Goal: Information Seeking & Learning: Learn about a topic

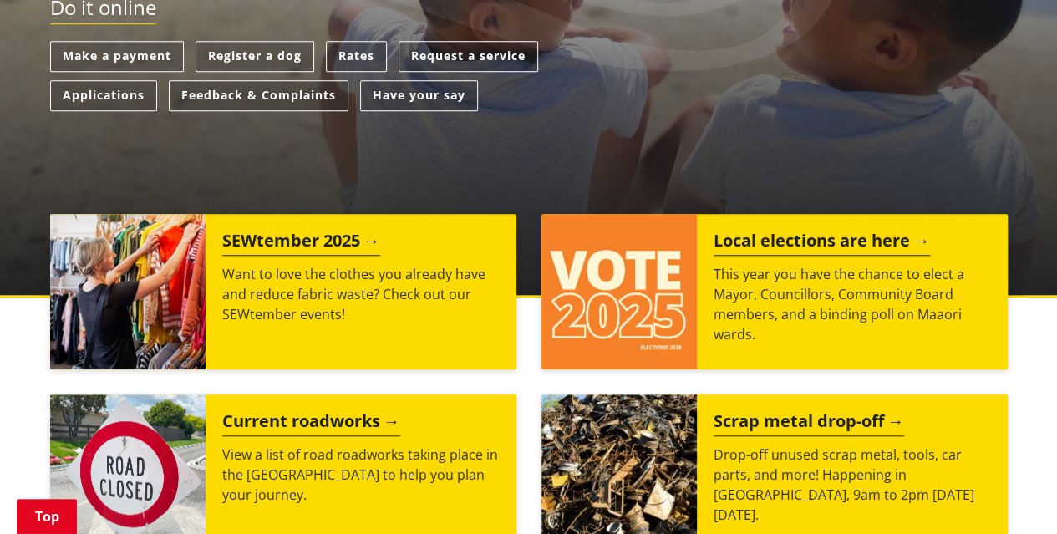
scroll to position [540, 0]
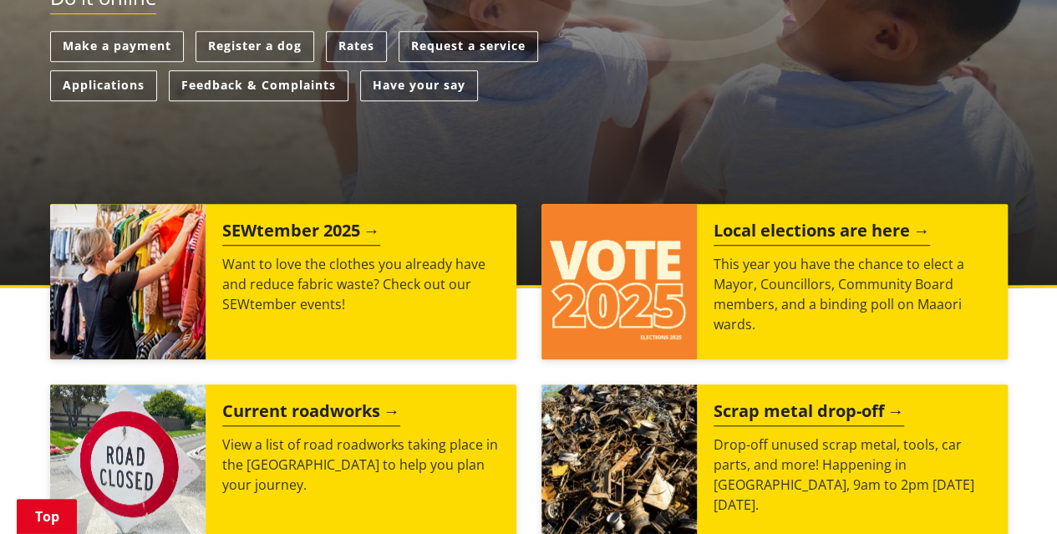
drag, startPoint x: 1062, startPoint y: 93, endPoint x: 1068, endPoint y: 193, distance: 100.5
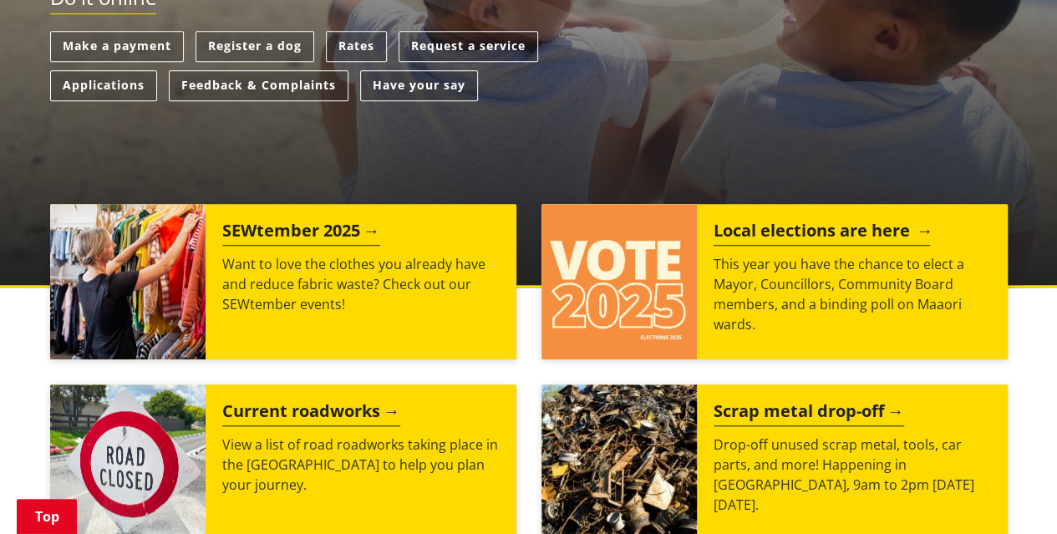
click at [794, 228] on h2 "Local elections are here" at bounding box center [821, 233] width 216 height 25
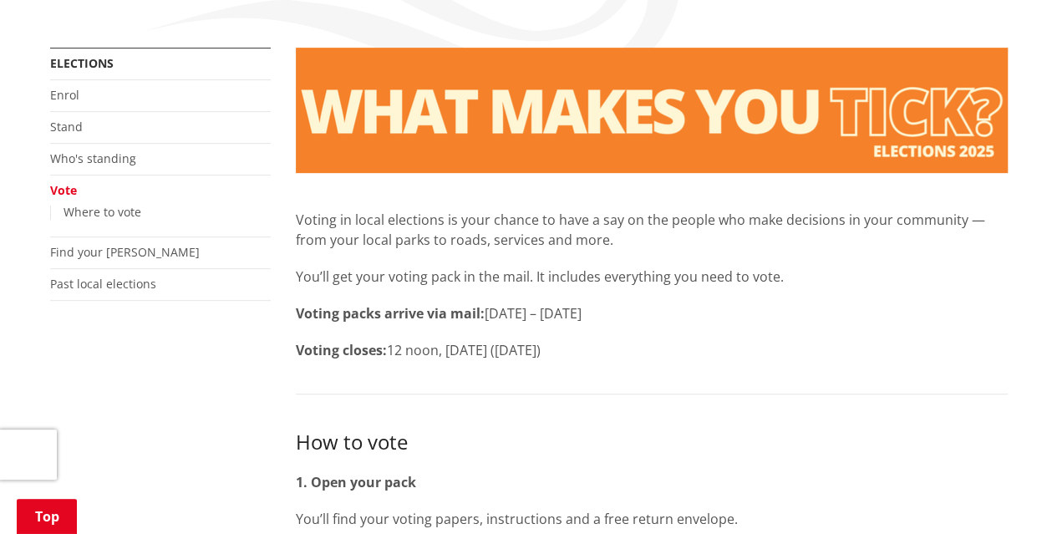
scroll to position [329, 0]
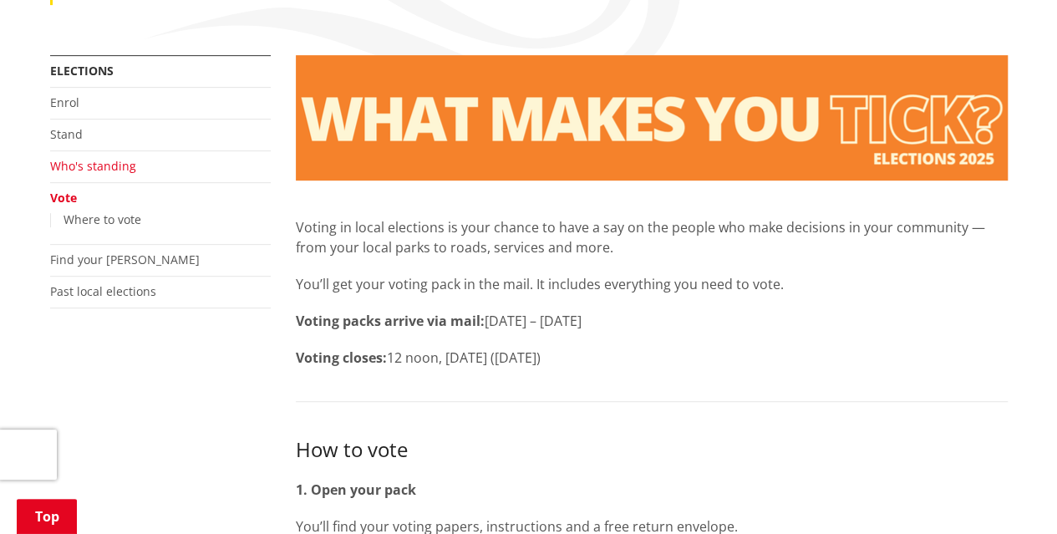
click at [101, 163] on link "Who's standing" at bounding box center [93, 166] width 86 height 16
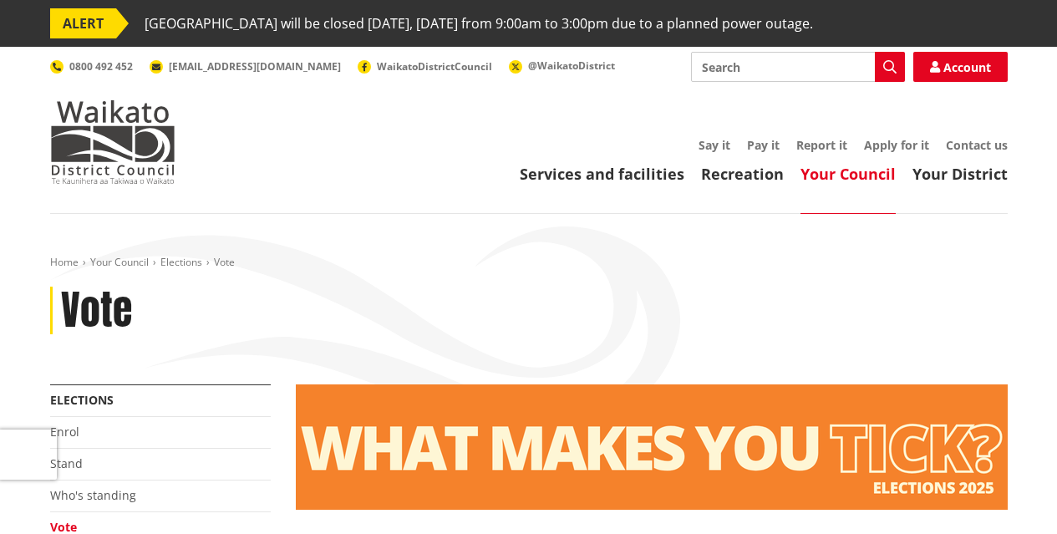
scroll to position [329, 0]
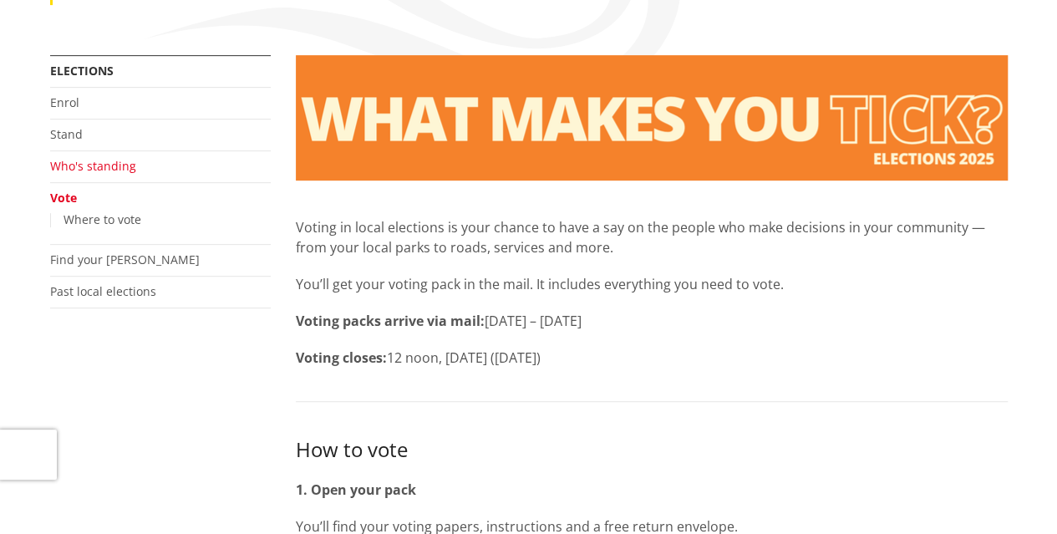
click at [97, 163] on link "Who's standing" at bounding box center [93, 166] width 86 height 16
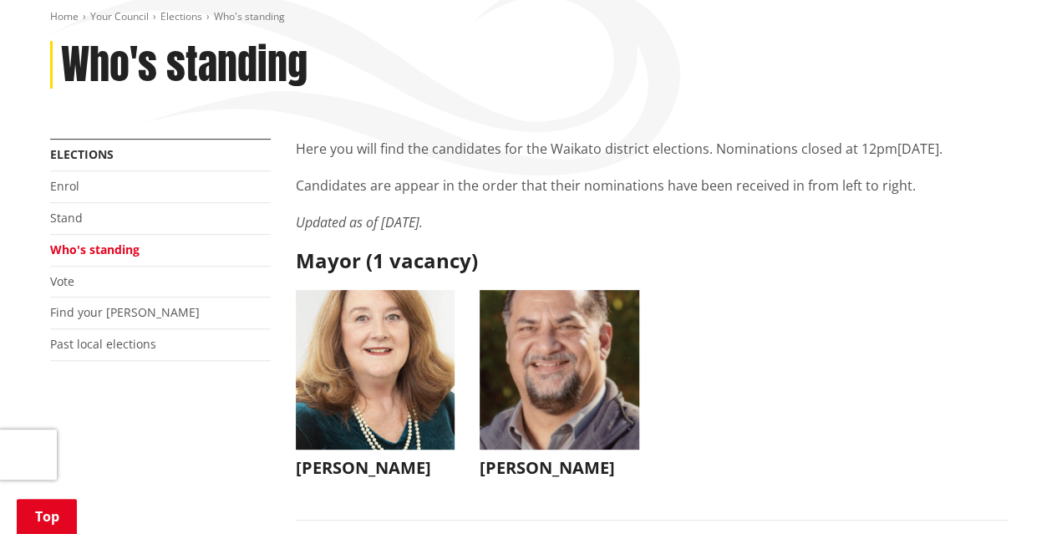
scroll to position [220, 0]
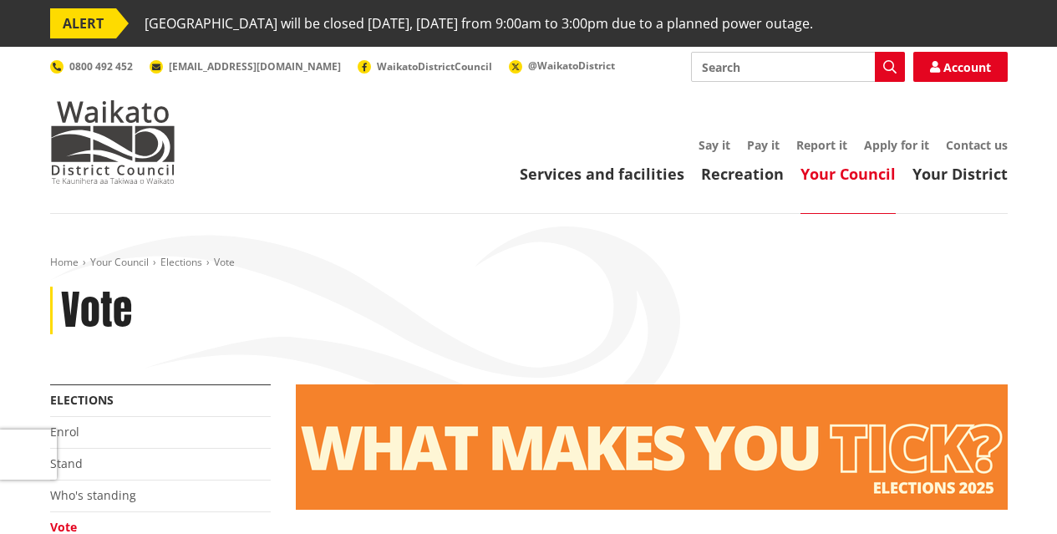
scroll to position [329, 0]
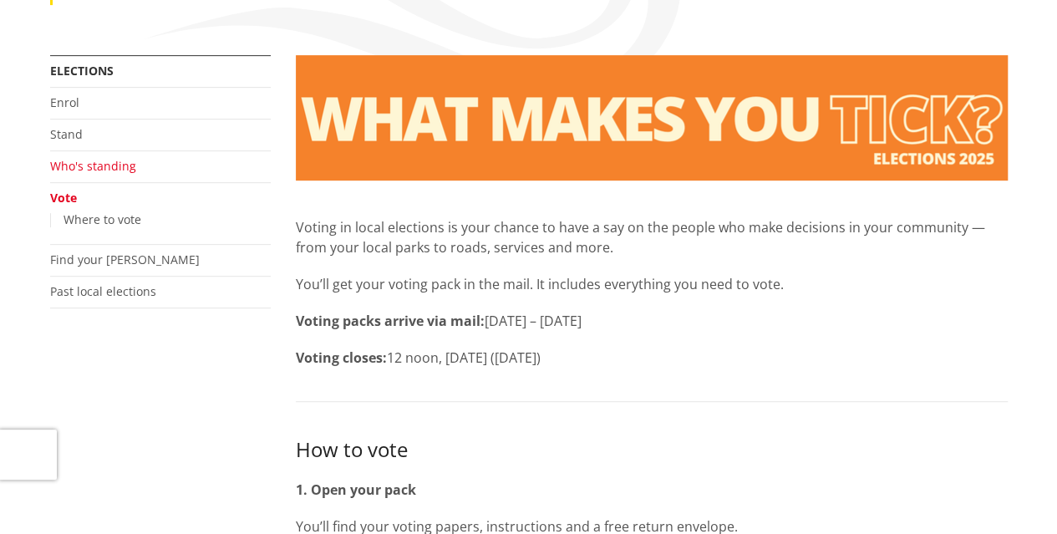
click at [111, 161] on link "Who's standing" at bounding box center [93, 166] width 86 height 16
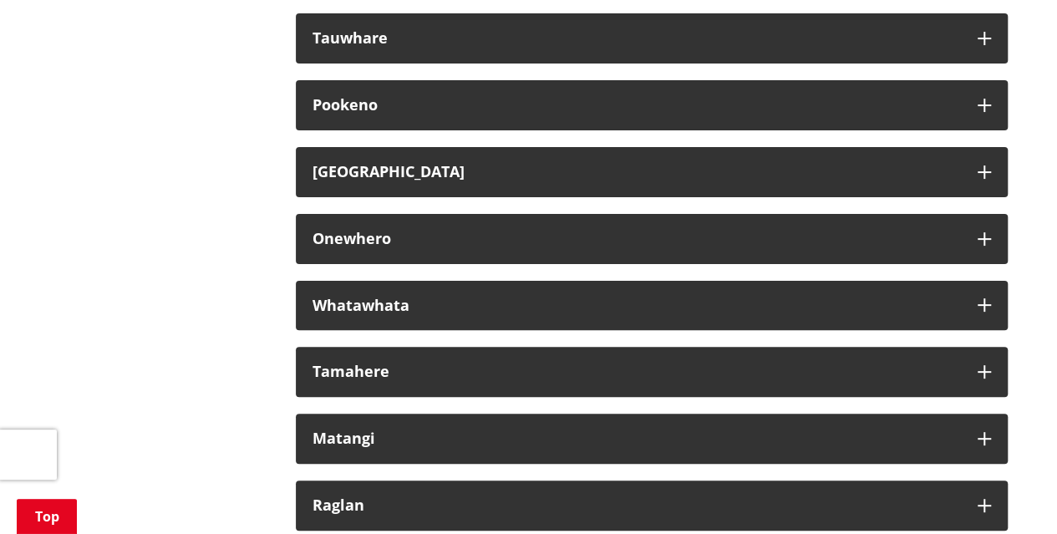
scroll to position [9636, 0]
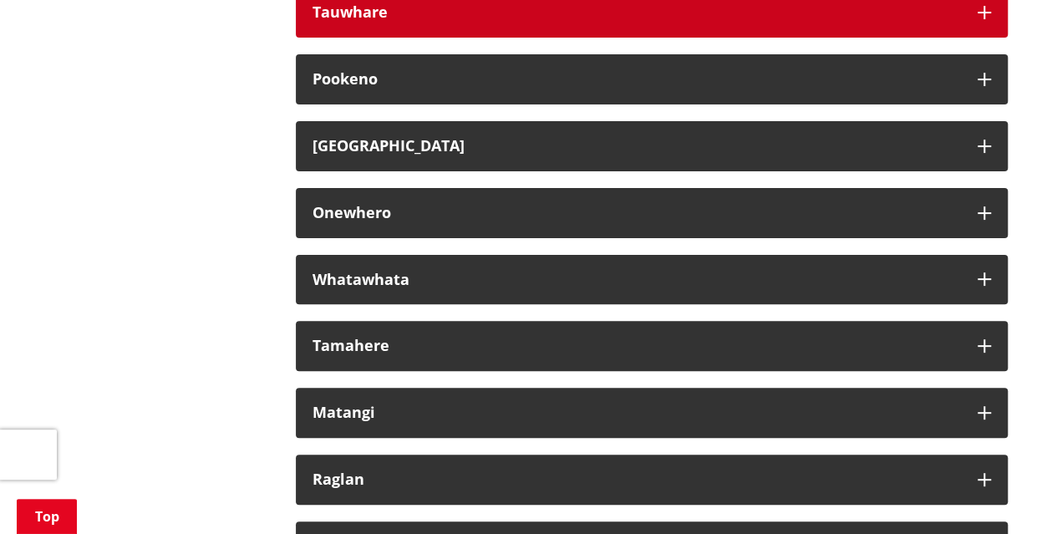
click at [987, 38] on button "Tauwhare" at bounding box center [652, 12] width 712 height 50
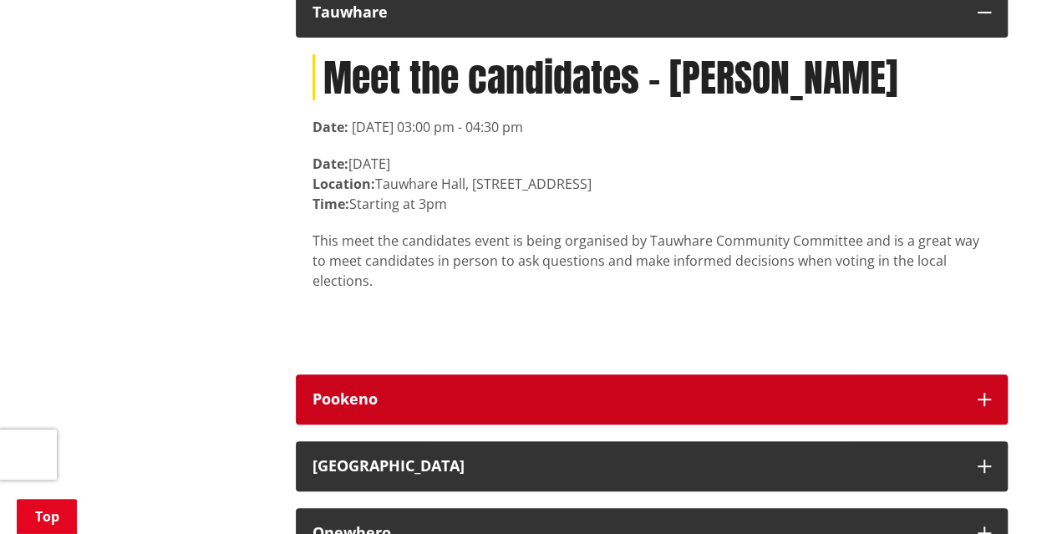
click at [987, 406] on icon "button" at bounding box center [983, 399] width 13 height 13
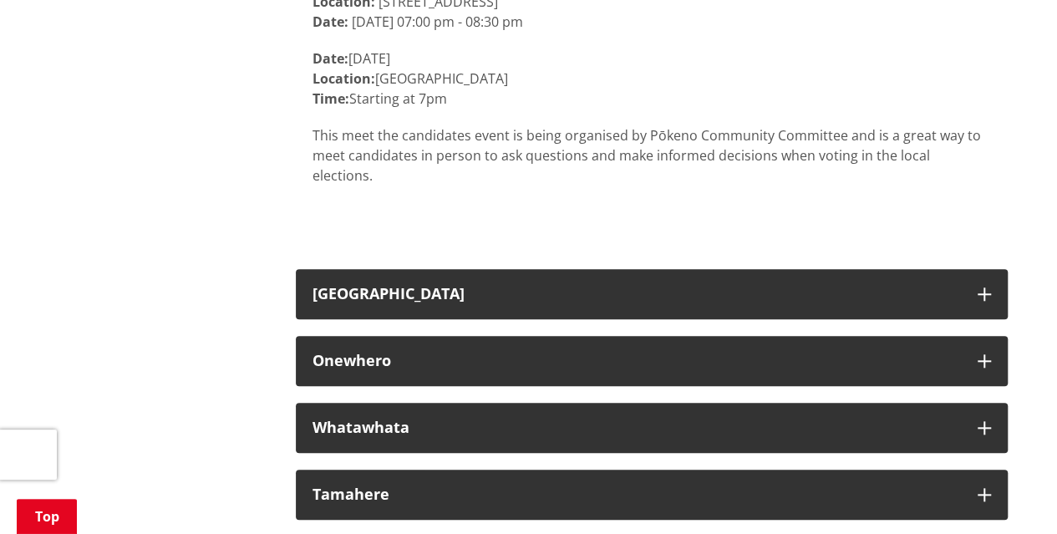
scroll to position [10148, 0]
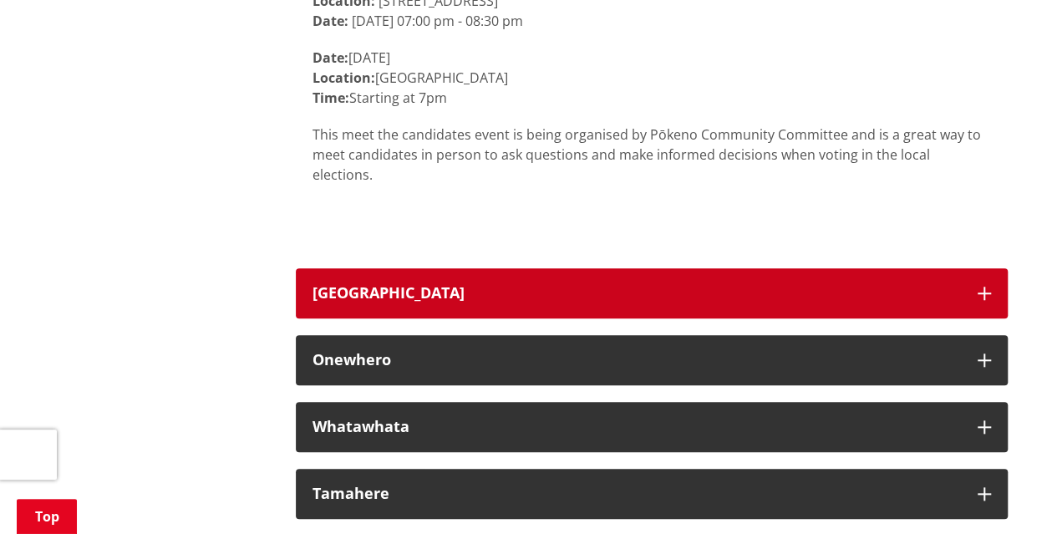
click at [979, 298] on icon "button" at bounding box center [983, 293] width 13 height 13
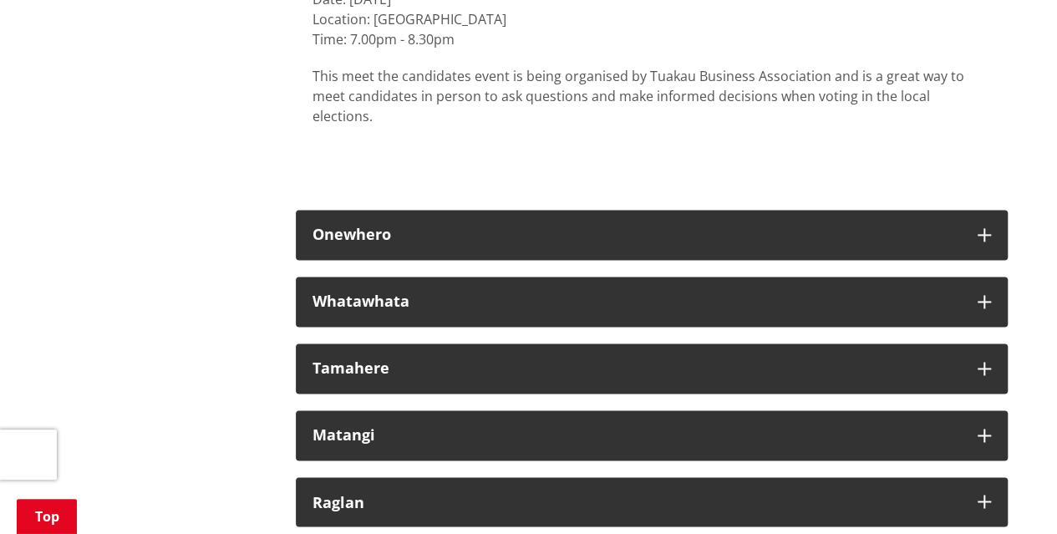
scroll to position [10605, 0]
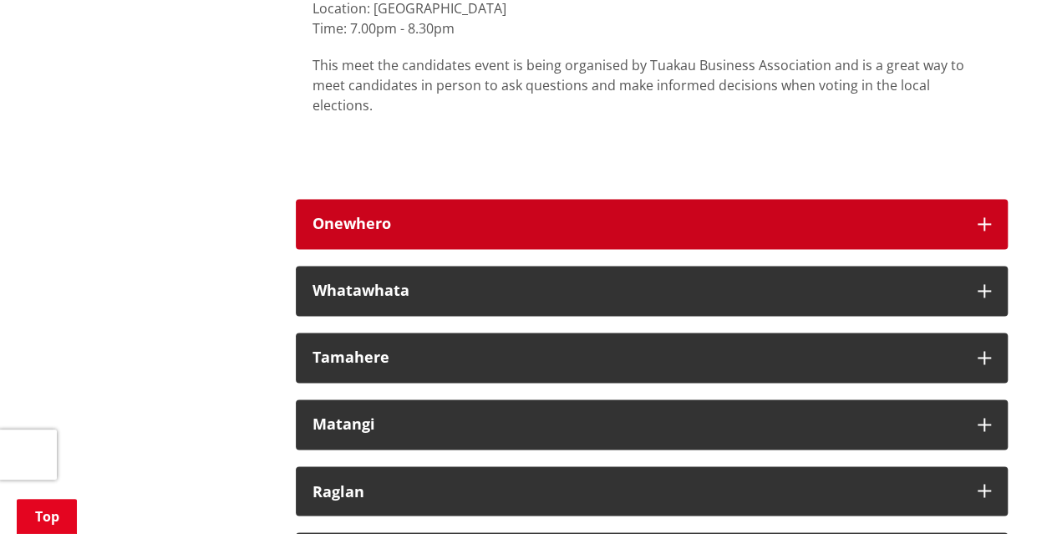
click at [987, 217] on icon "button" at bounding box center [983, 223] width 13 height 13
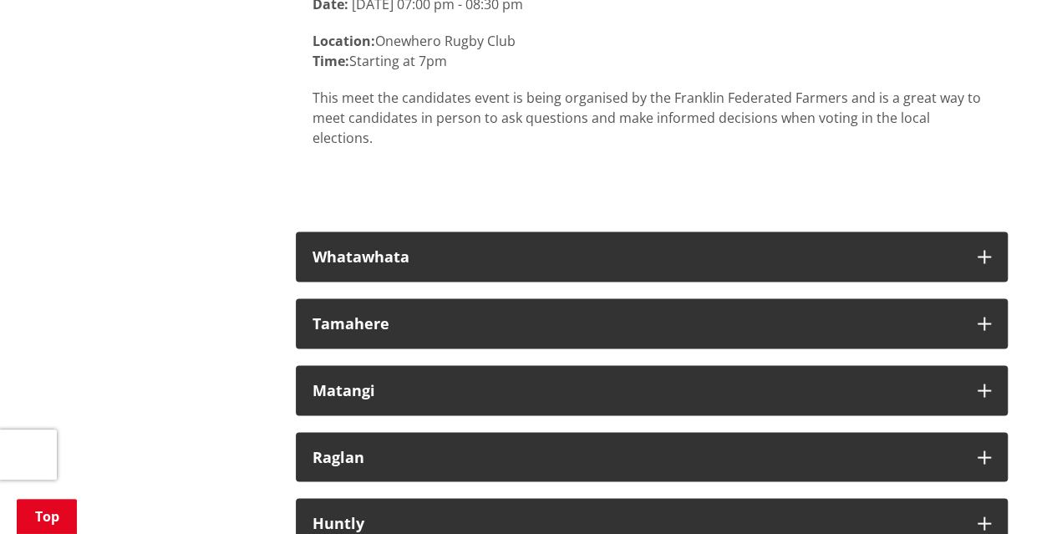
scroll to position [10972, 0]
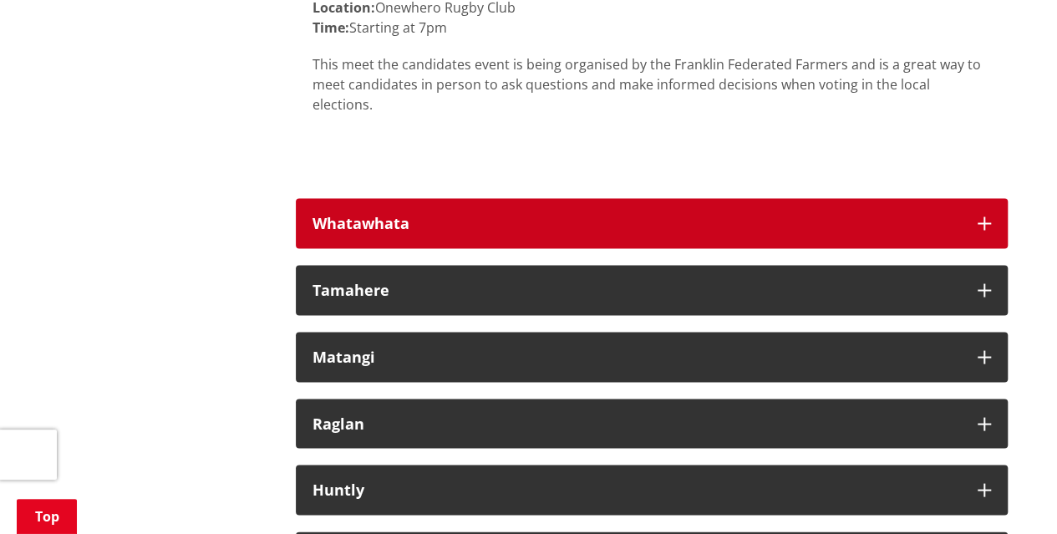
click at [981, 216] on icon "button" at bounding box center [983, 222] width 13 height 13
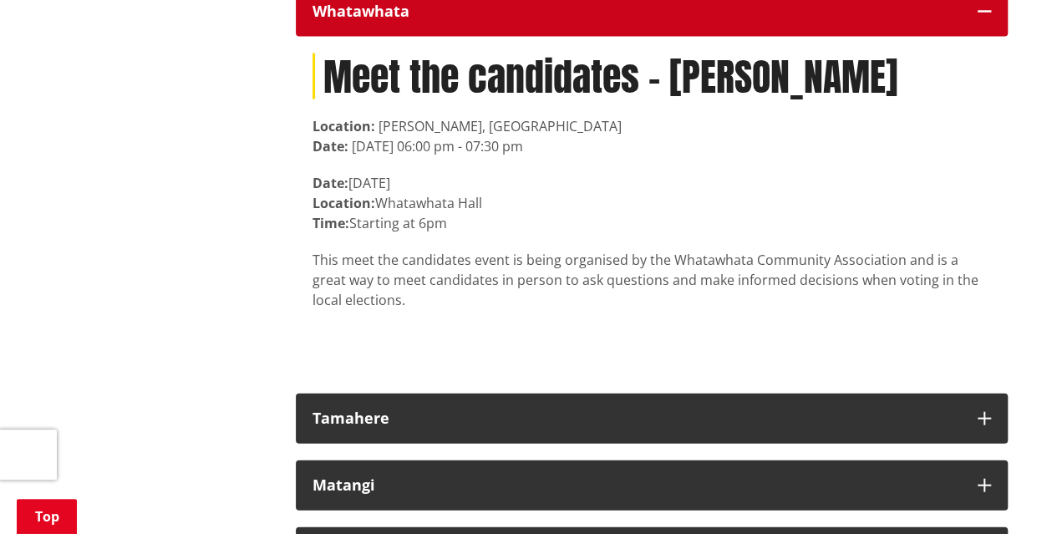
scroll to position [11195, 0]
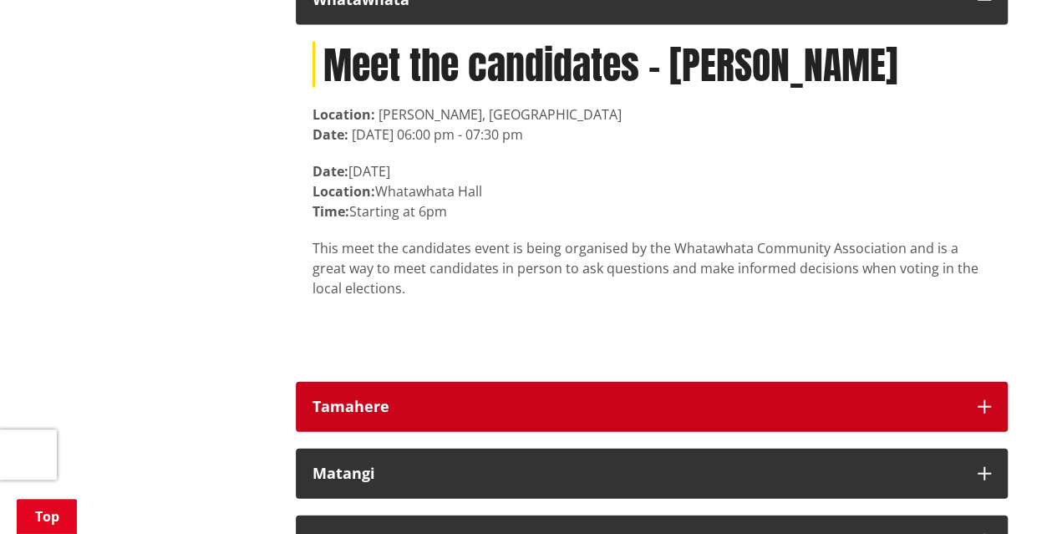
click at [982, 400] on icon "button" at bounding box center [983, 406] width 13 height 13
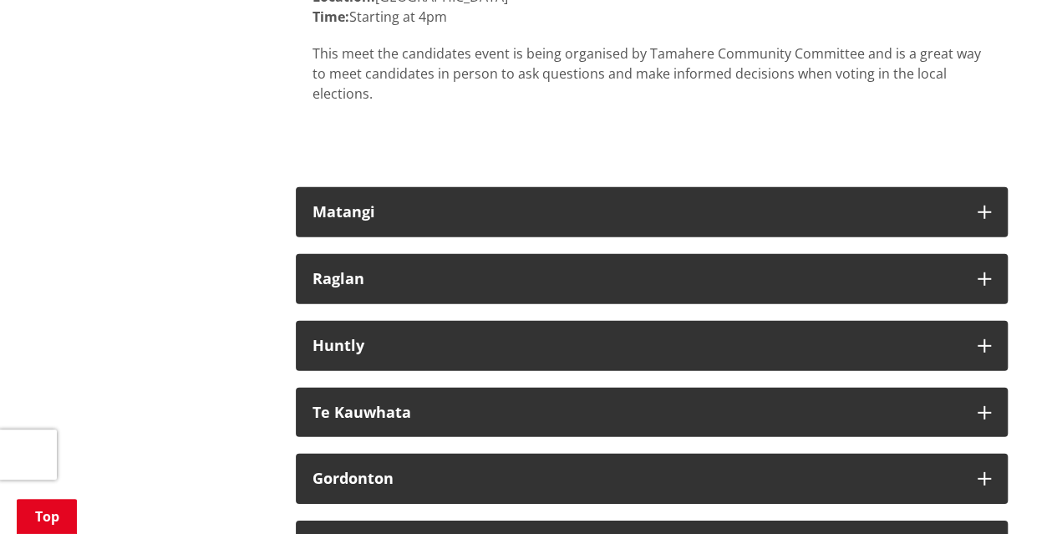
scroll to position [11819, 0]
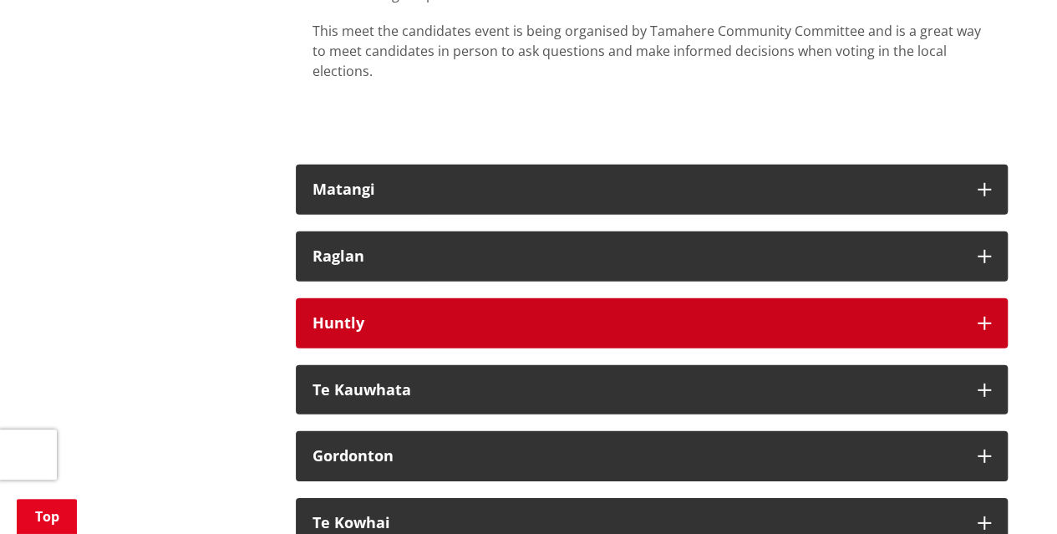
click at [972, 298] on button "Huntly" at bounding box center [652, 323] width 712 height 50
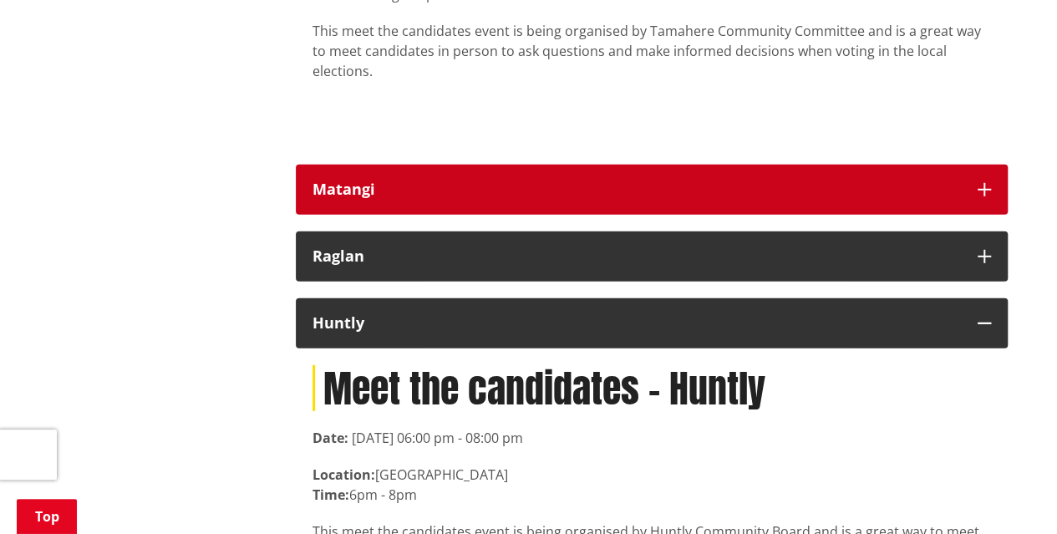
click at [972, 165] on button "Matangi" at bounding box center [652, 190] width 712 height 50
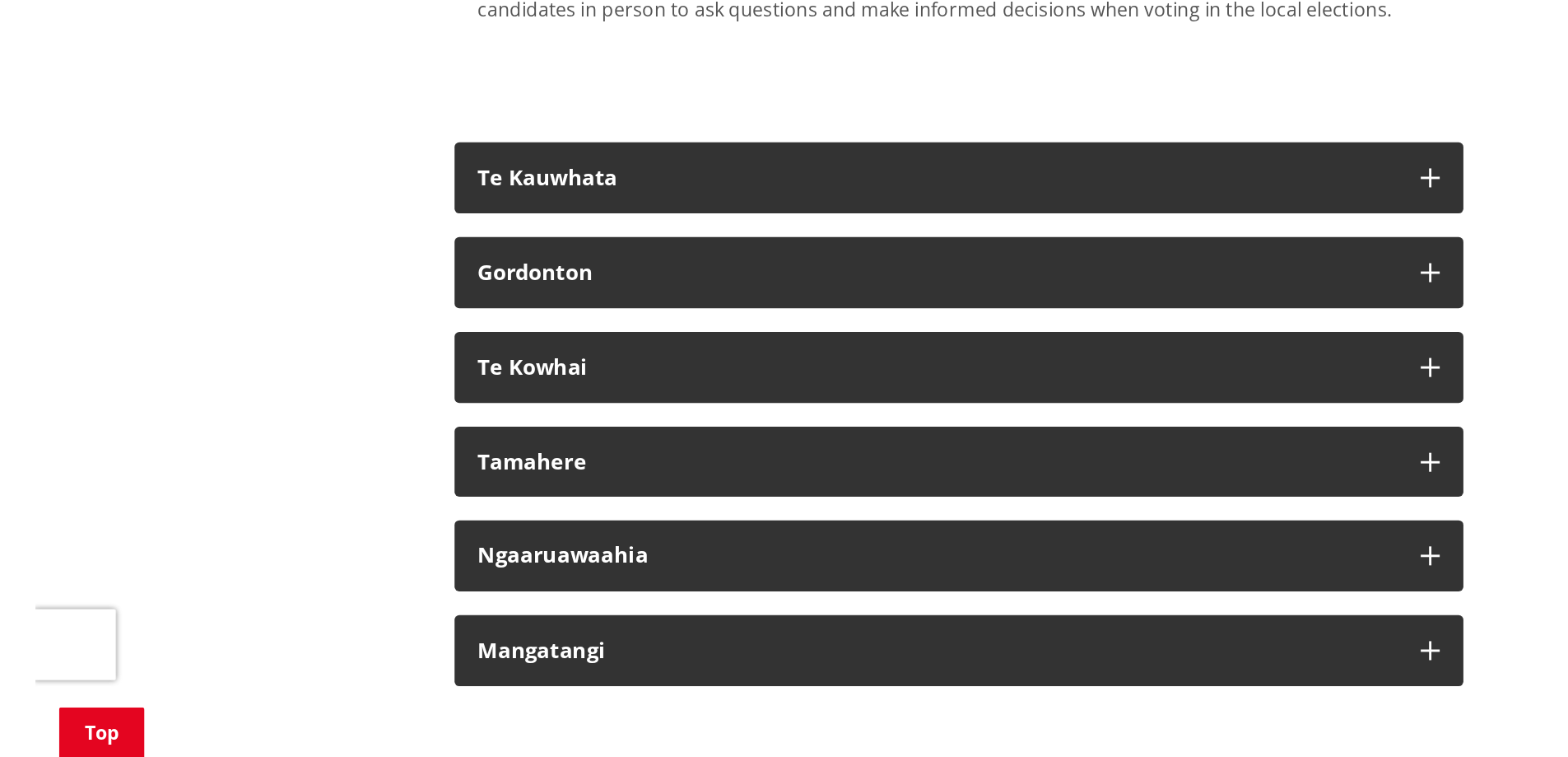
scroll to position [12803, 0]
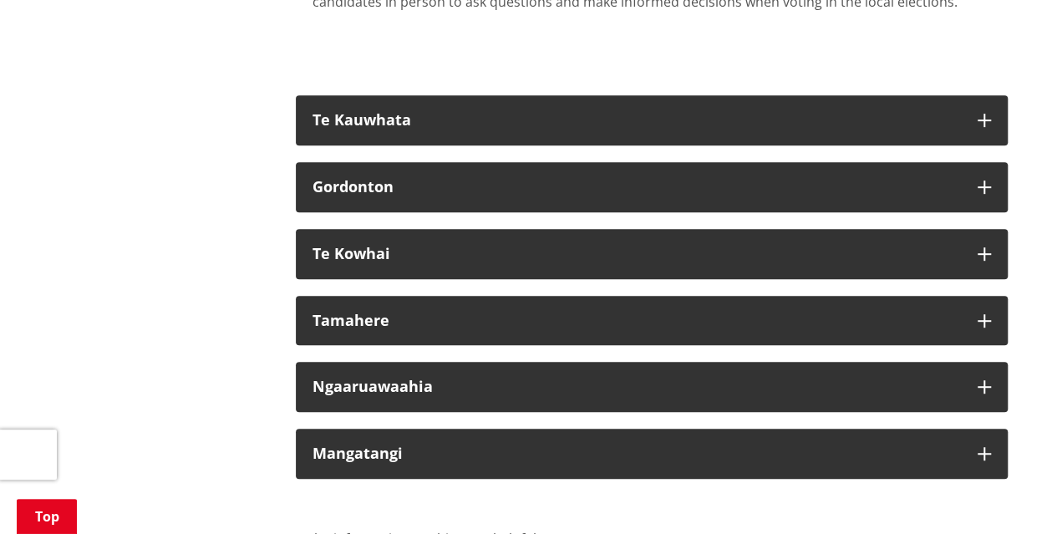
click at [902, 529] on p "Is the information on this page helpful?" at bounding box center [652, 539] width 712 height 20
